Goal: Transaction & Acquisition: Purchase product/service

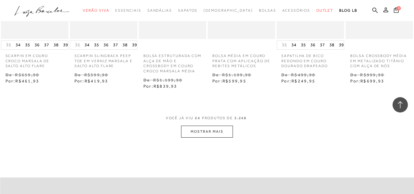
scroll to position [582, 0]
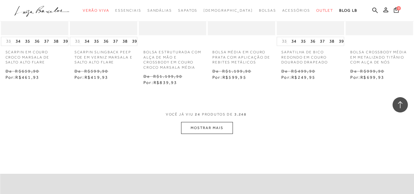
click at [216, 127] on button "MOSTRAR MAIS" at bounding box center [206, 128] width 51 height 12
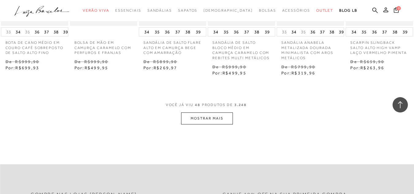
scroll to position [1226, 0]
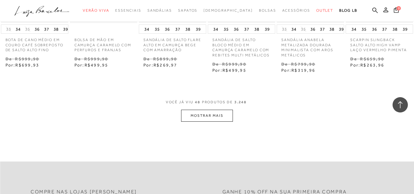
click at [197, 115] on button "MOSTRAR MAIS" at bounding box center [206, 116] width 51 height 12
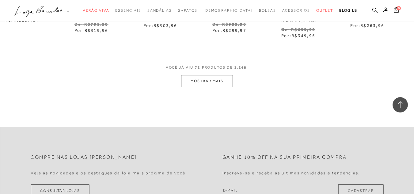
scroll to position [1901, 0]
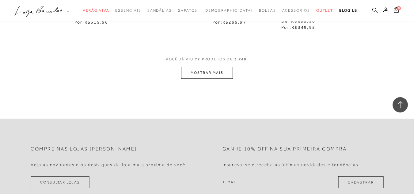
click at [210, 67] on button "MOSTRAR MAIS" at bounding box center [206, 73] width 51 height 12
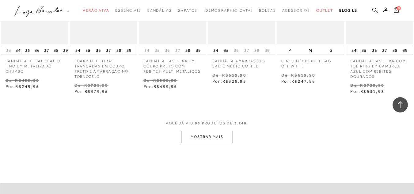
scroll to position [2483, 0]
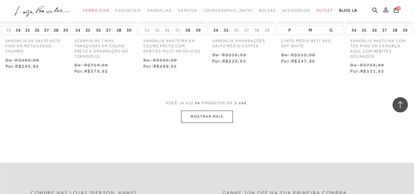
click at [218, 111] on button "MOSTRAR MAIS" at bounding box center [206, 117] width 51 height 12
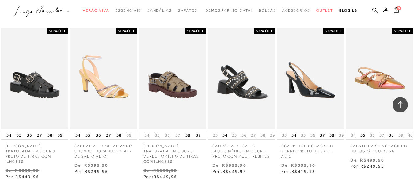
scroll to position [3127, 0]
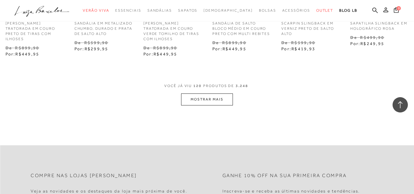
click at [207, 93] on button "MOSTRAR MAIS" at bounding box center [206, 99] width 51 height 12
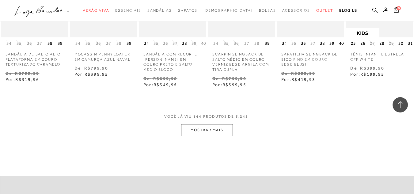
scroll to position [3740, 0]
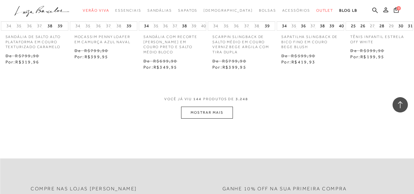
click at [215, 107] on button "MOSTRAR MAIS" at bounding box center [206, 113] width 51 height 12
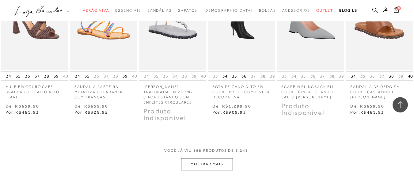
scroll to position [4322, 0]
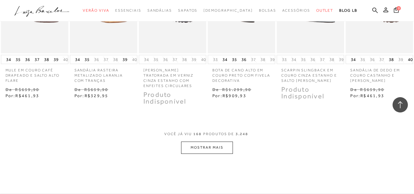
click at [185, 142] on button "MOSTRAR MAIS" at bounding box center [206, 148] width 51 height 12
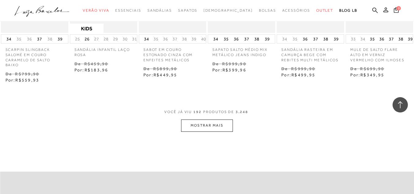
scroll to position [4997, 0]
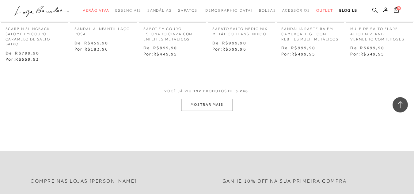
click at [196, 99] on button "MOSTRAR MAIS" at bounding box center [206, 105] width 51 height 12
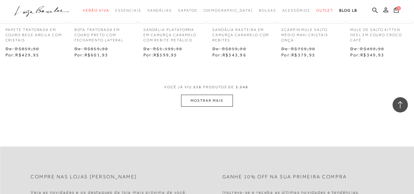
scroll to position [5640, 0]
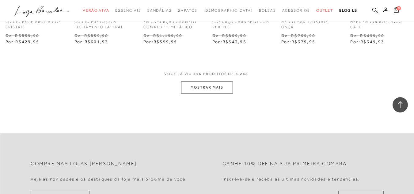
click at [211, 82] on button "MOSTRAR MAIS" at bounding box center [206, 88] width 51 height 12
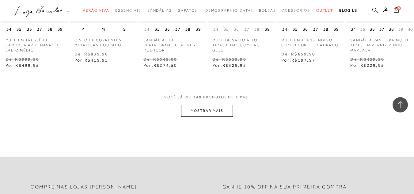
scroll to position [6253, 0]
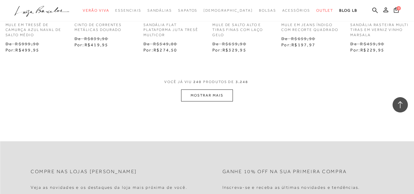
click at [203, 90] on button "MOSTRAR MAIS" at bounding box center [206, 96] width 51 height 12
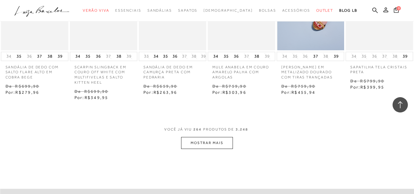
scroll to position [6867, 0]
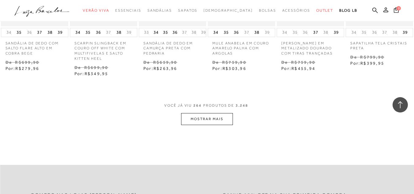
click at [196, 113] on button "MOSTRAR MAIS" at bounding box center [206, 119] width 51 height 12
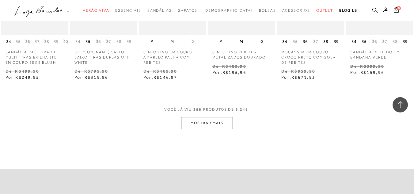
scroll to position [7480, 0]
click at [215, 116] on button "MOSTRAR MAIS" at bounding box center [206, 122] width 51 height 12
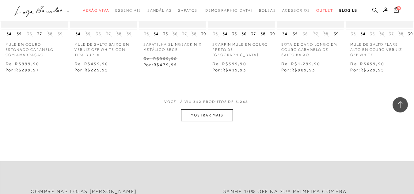
scroll to position [8123, 0]
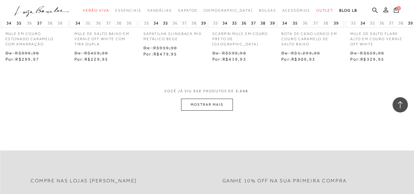
click at [199, 99] on button "MOSTRAR MAIS" at bounding box center [206, 105] width 51 height 12
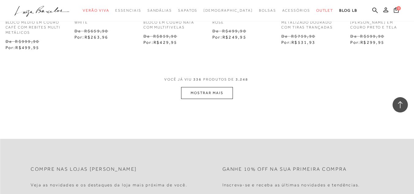
scroll to position [8767, 0]
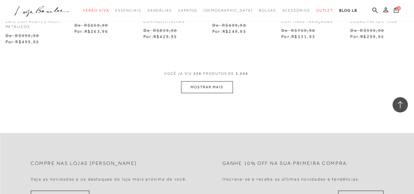
click at [207, 81] on button "MOSTRAR MAIS" at bounding box center [206, 87] width 51 height 12
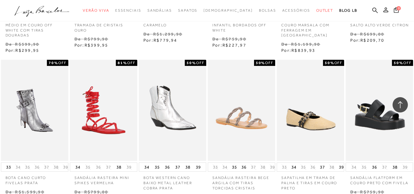
scroll to position [9258, 0]
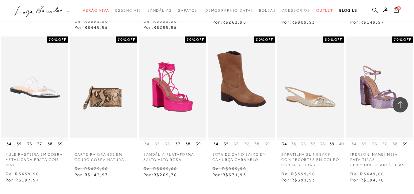
scroll to position [9882, 0]
